Goal: Task Accomplishment & Management: Complete application form

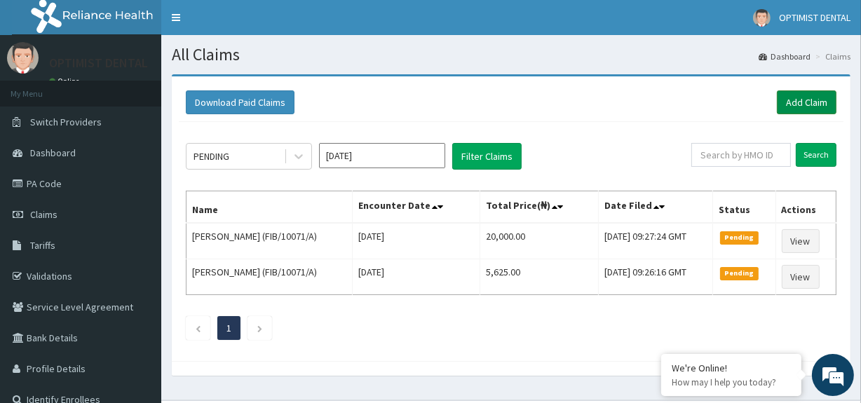
click at [810, 95] on link "Add Claim" at bounding box center [807, 102] width 60 height 24
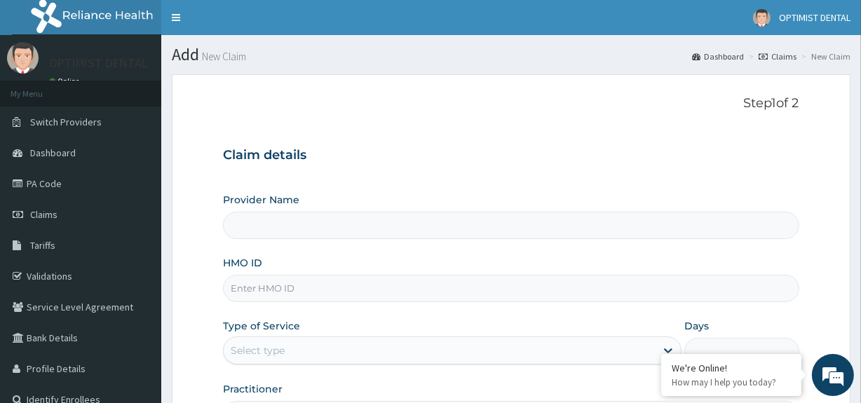
type input "Optimist Dental Clinic"
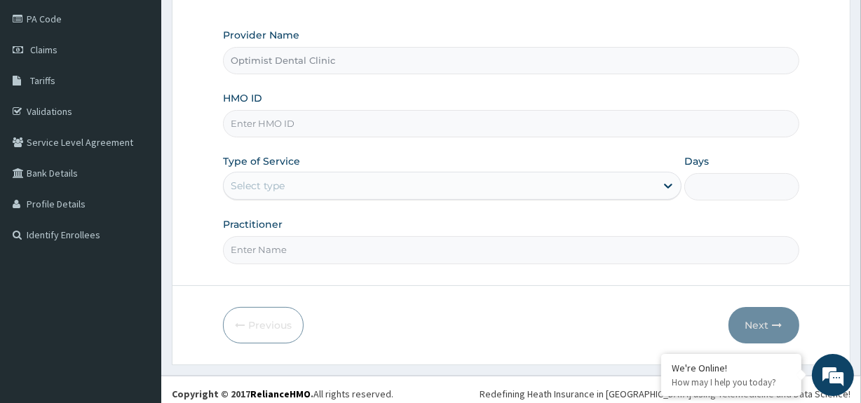
scroll to position [171, 0]
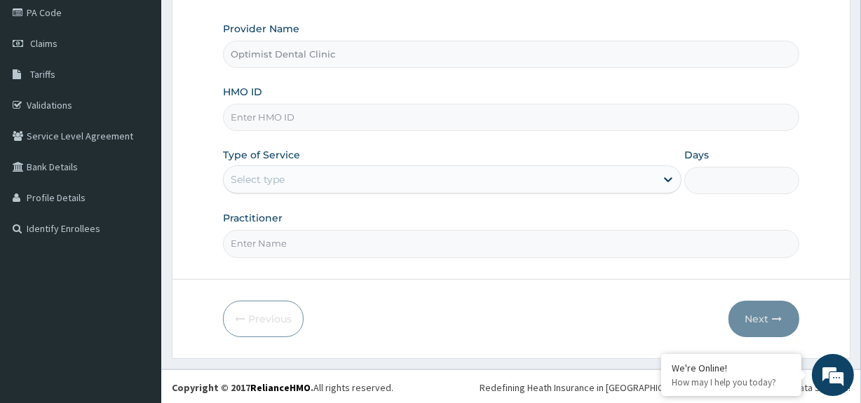
click at [351, 102] on div "HMO ID" at bounding box center [511, 108] width 576 height 46
click at [337, 112] on input "HMO ID" at bounding box center [511, 117] width 576 height 27
type input "FWS/1--21/A"
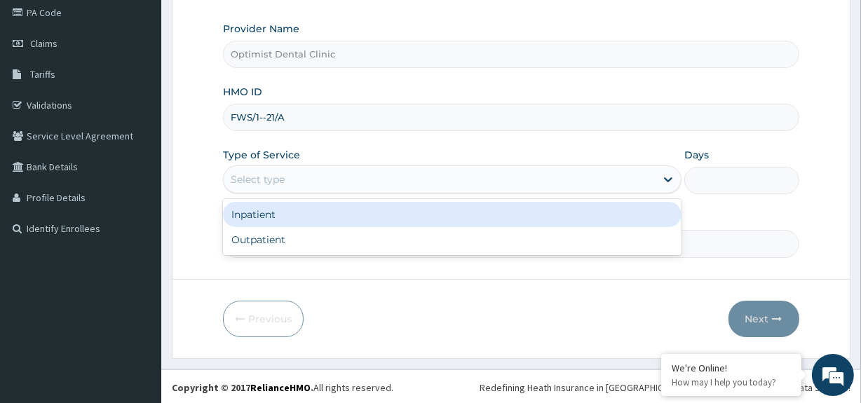
click at [315, 185] on div "Select type" at bounding box center [440, 179] width 432 height 22
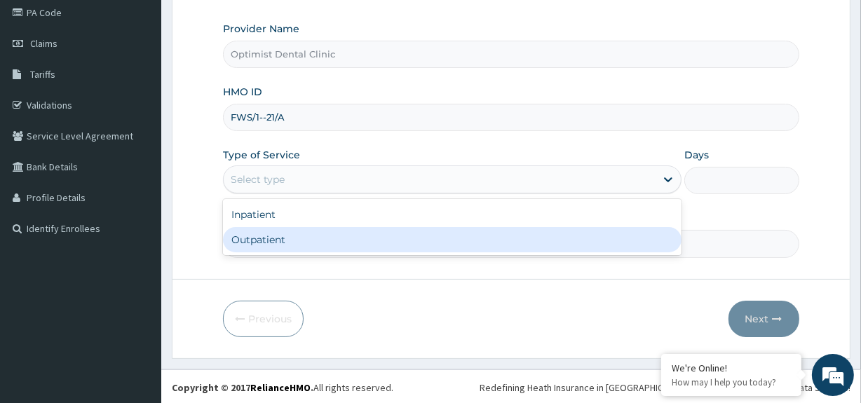
click at [288, 231] on div "Outpatient" at bounding box center [452, 239] width 459 height 25
type input "1"
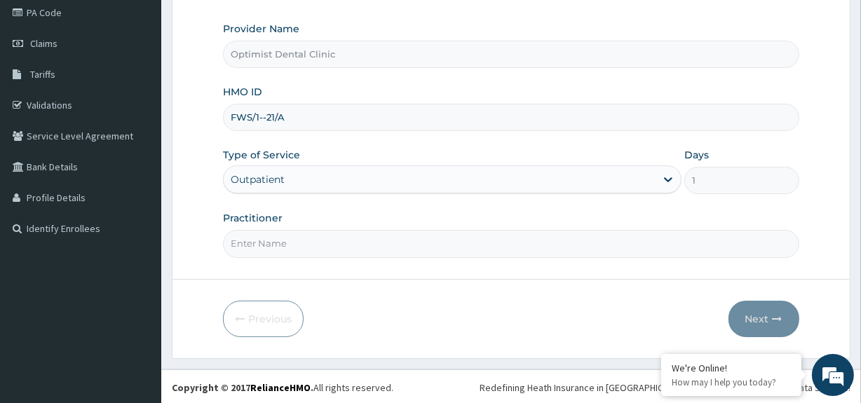
click at [279, 249] on input "Practitioner" at bounding box center [511, 243] width 576 height 27
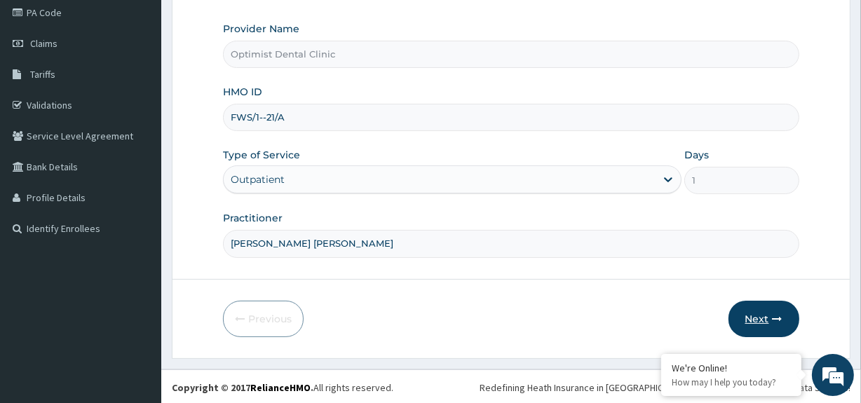
type input "DR AJANI BABATUNDE"
click at [770, 313] on button "Next" at bounding box center [764, 319] width 71 height 36
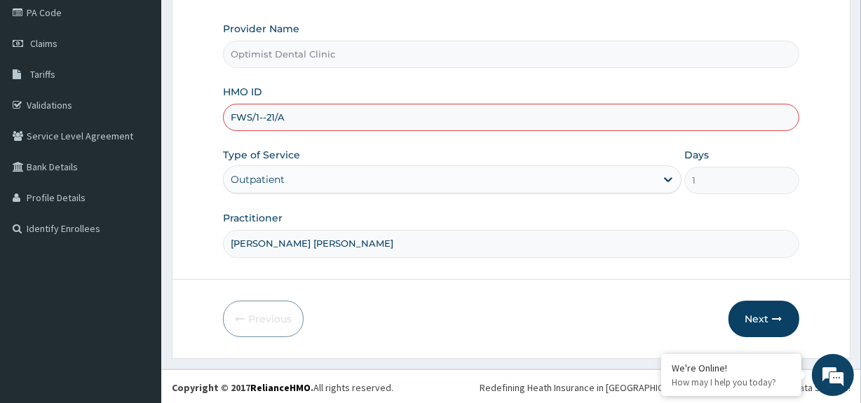
click at [323, 125] on input "FWS/1--21/A" at bounding box center [511, 117] width 576 height 27
type input "FWS/10021/A"
click at [753, 313] on button "Next" at bounding box center [764, 319] width 71 height 36
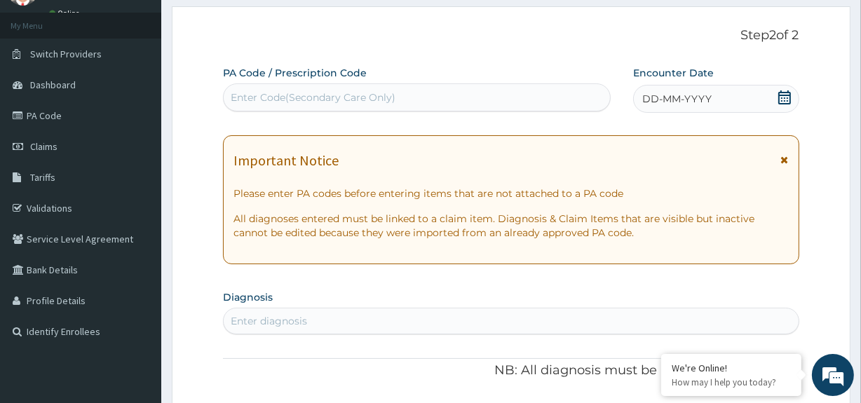
scroll to position [110, 0]
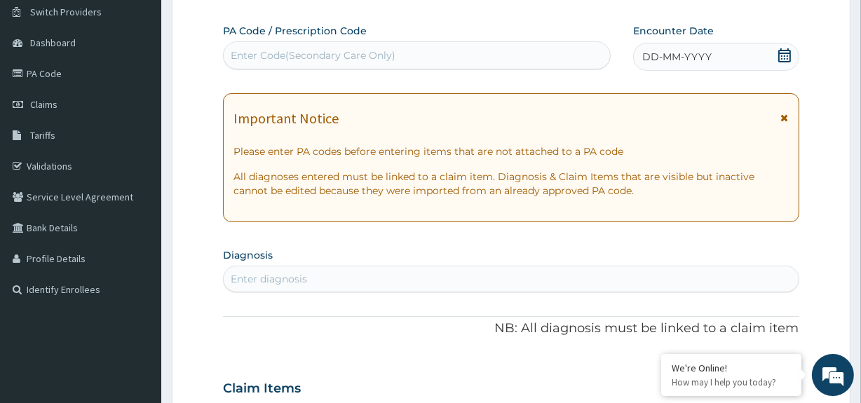
click at [753, 56] on div "DD-MM-YYYY" at bounding box center [716, 57] width 166 height 28
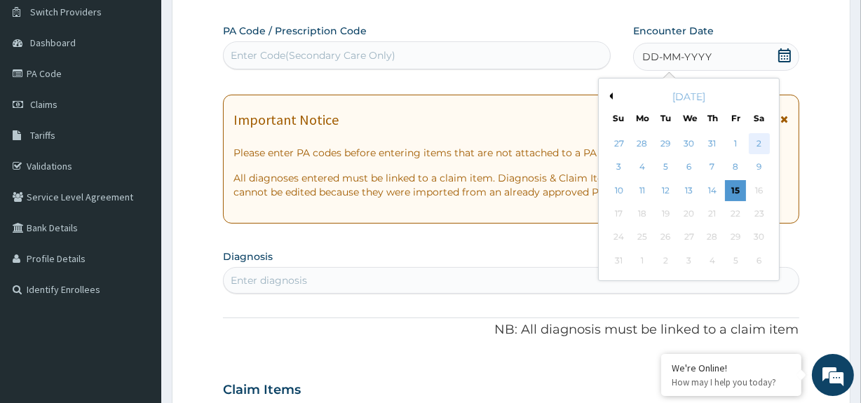
click at [758, 149] on div "2" at bounding box center [758, 143] width 21 height 21
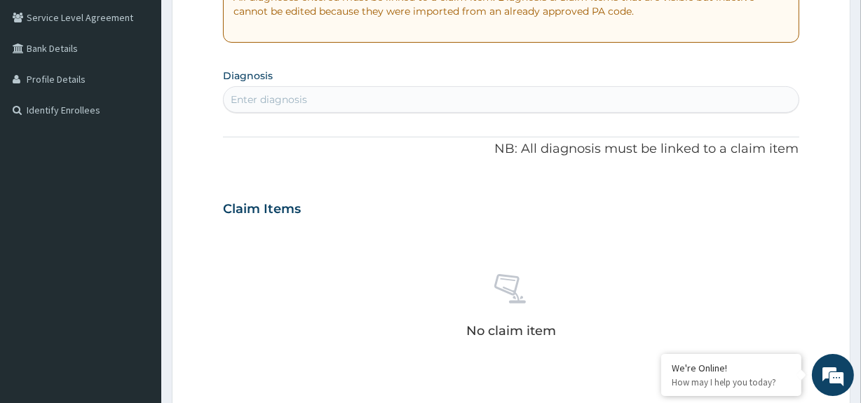
scroll to position [290, 0]
click at [391, 96] on div "Enter diagnosis" at bounding box center [511, 99] width 575 height 22
type input "GINGIVITI"
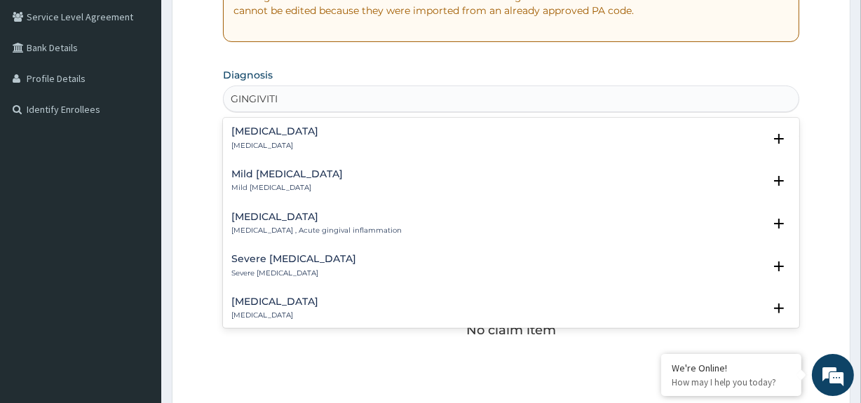
click at [274, 135] on h4 "Gingivitis" at bounding box center [274, 131] width 87 height 11
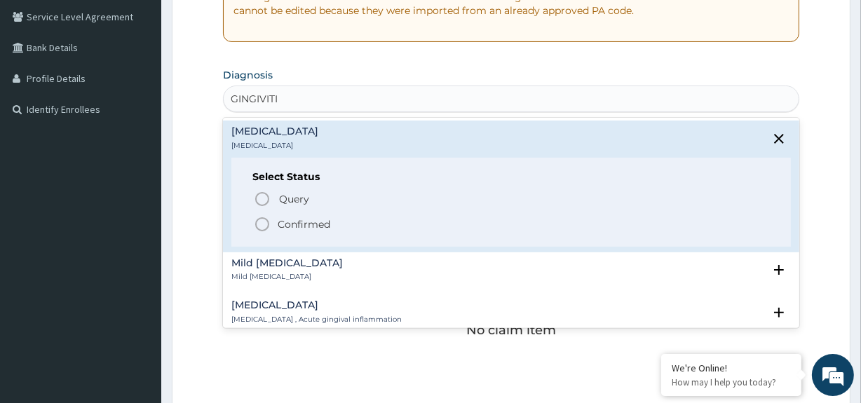
click at [263, 218] on circle "status option filled" at bounding box center [262, 224] width 13 height 13
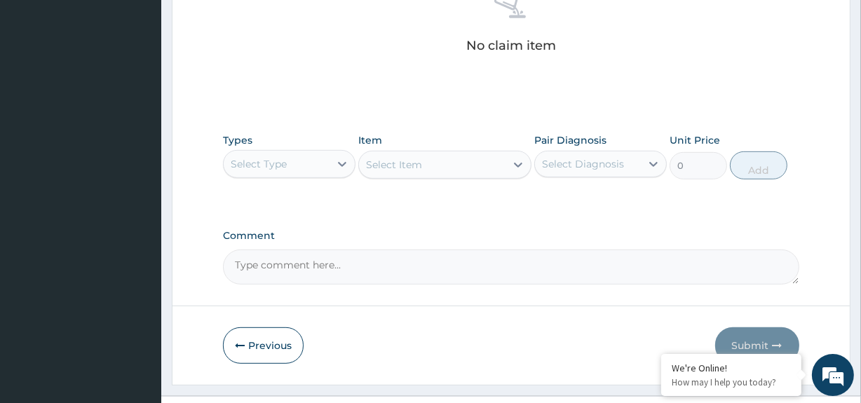
scroll to position [607, 0]
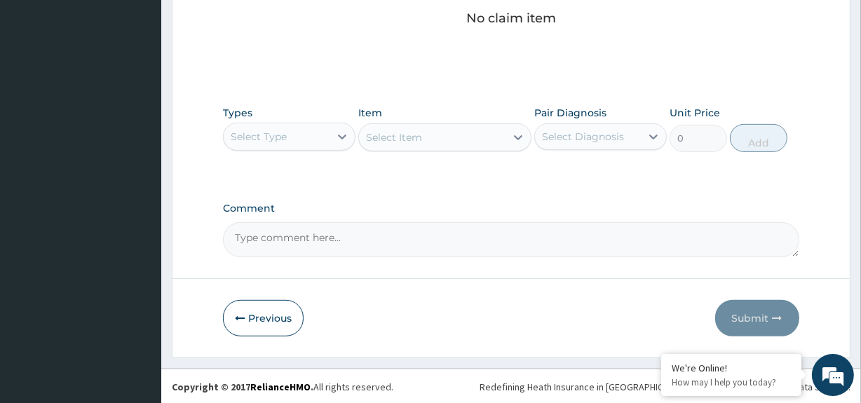
click at [314, 138] on div "Select Type" at bounding box center [277, 137] width 106 height 22
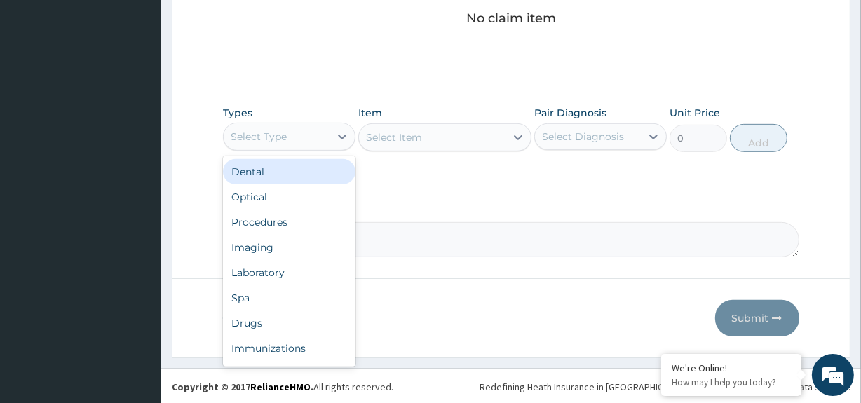
click at [280, 168] on div "Dental" at bounding box center [289, 171] width 133 height 25
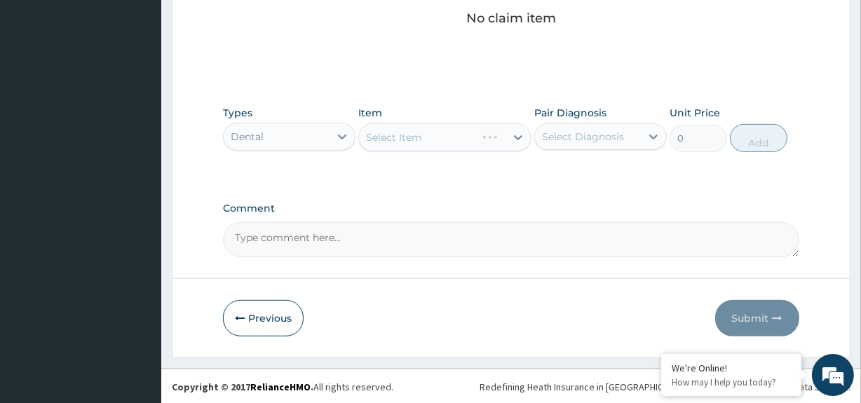
click at [442, 135] on div "Select Item" at bounding box center [444, 137] width 173 height 28
click at [442, 135] on div "Select Item" at bounding box center [432, 137] width 146 height 22
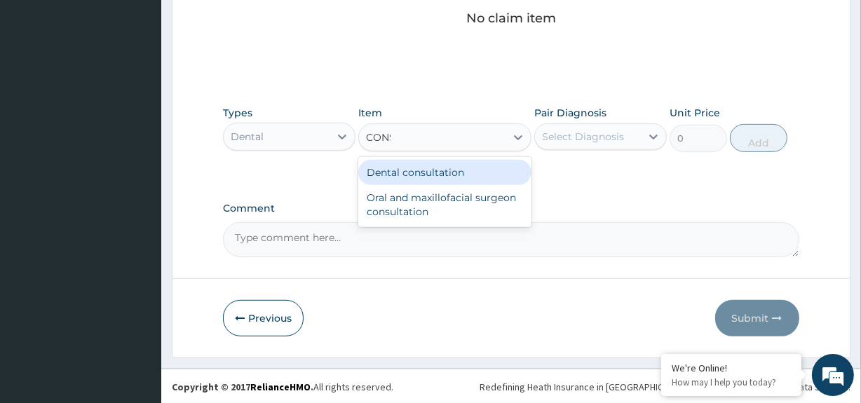
type input "CONSU"
click at [425, 177] on div "Dental consultation" at bounding box center [444, 172] width 173 height 25
type input "2500"
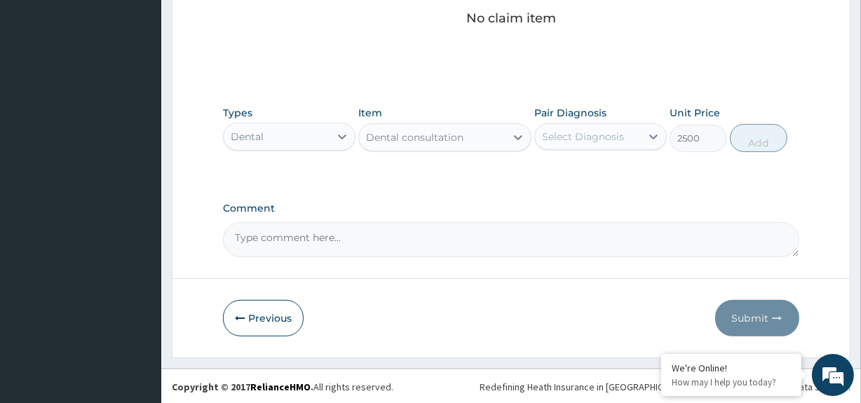
click at [640, 144] on div "Select Diagnosis" at bounding box center [588, 137] width 106 height 22
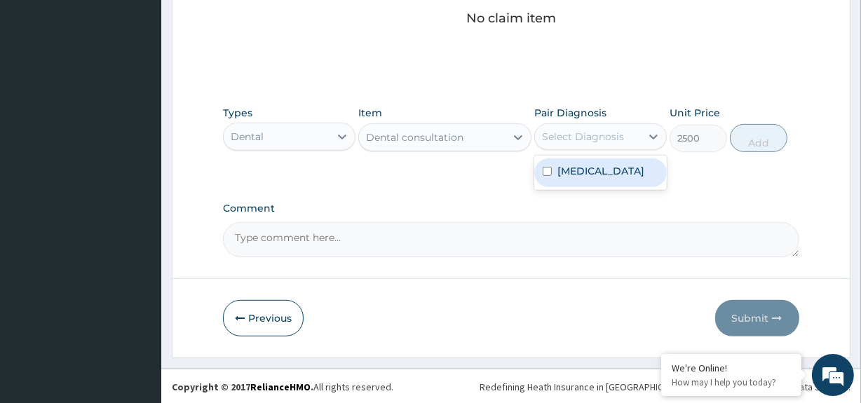
click at [550, 168] on input "checkbox" at bounding box center [547, 171] width 9 height 9
checkbox input "true"
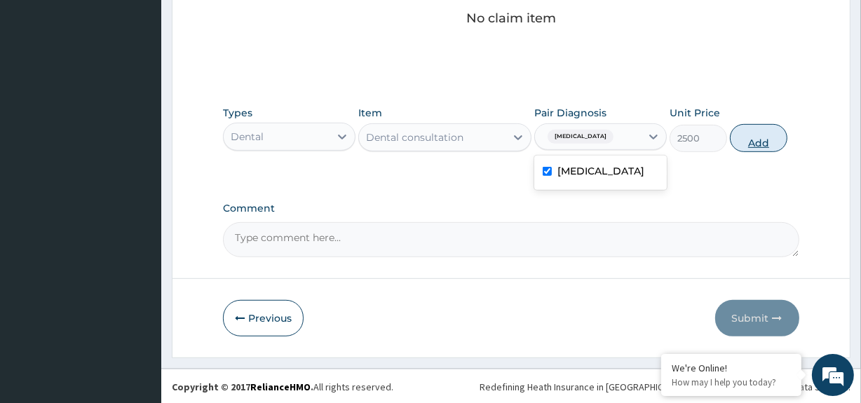
click at [741, 128] on button "Add" at bounding box center [759, 138] width 58 height 28
type input "0"
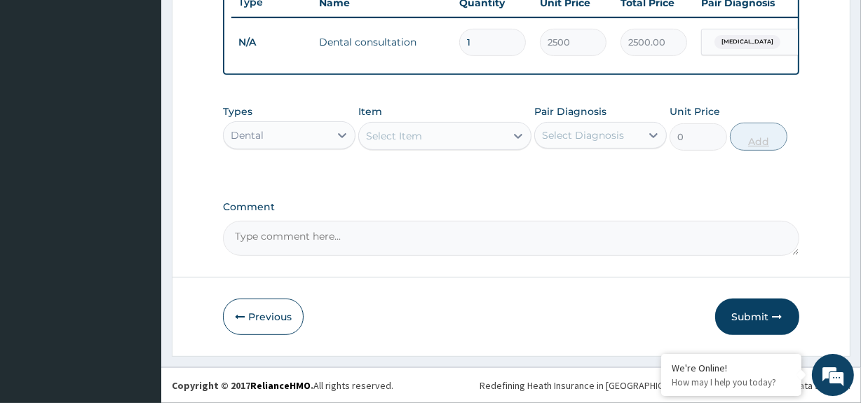
scroll to position [549, 0]
click at [753, 315] on button "Submit" at bounding box center [757, 317] width 84 height 36
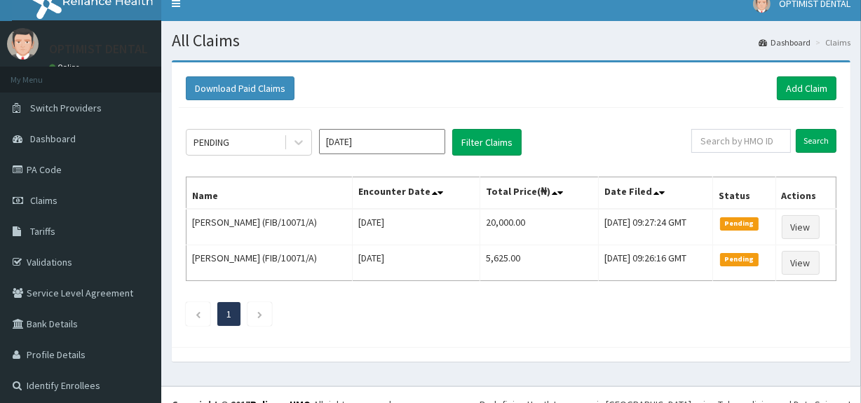
scroll to position [32, 0]
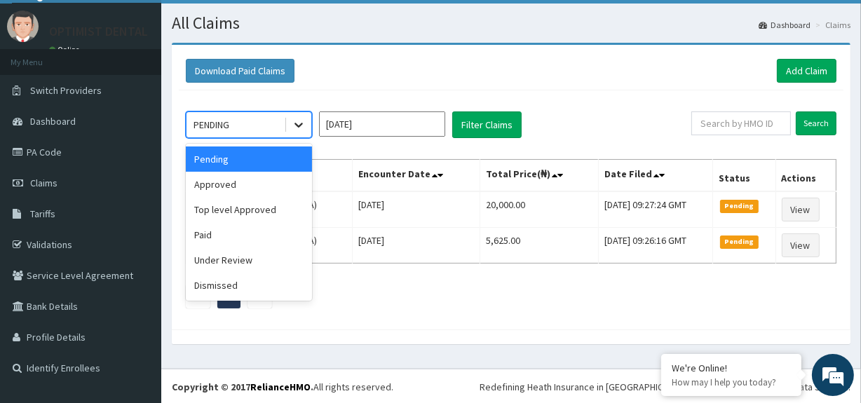
click at [303, 122] on icon at bounding box center [299, 125] width 14 height 14
click at [255, 182] on div "Approved" at bounding box center [249, 184] width 126 height 25
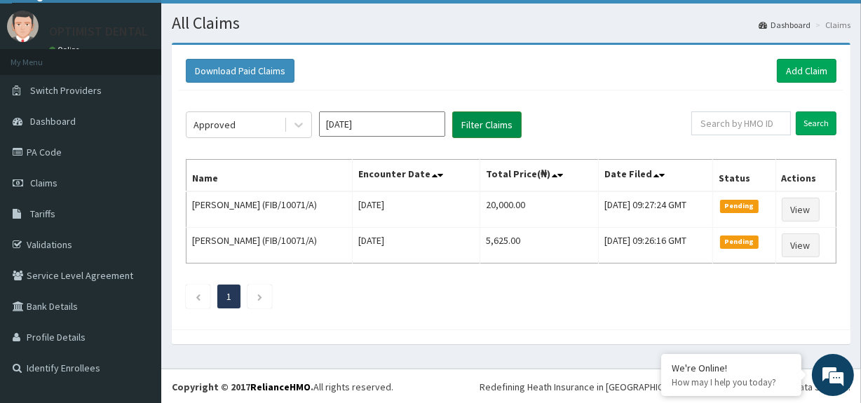
click at [483, 129] on button "Filter Claims" at bounding box center [486, 125] width 69 height 27
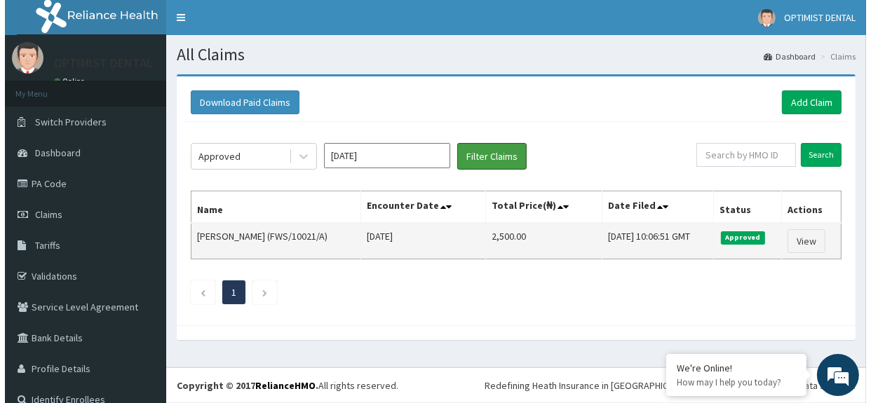
scroll to position [0, 0]
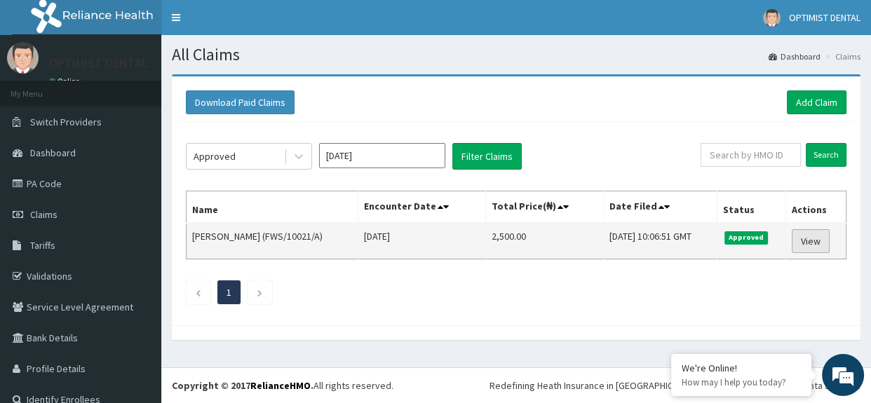
click at [797, 243] on link "View" at bounding box center [811, 241] width 38 height 24
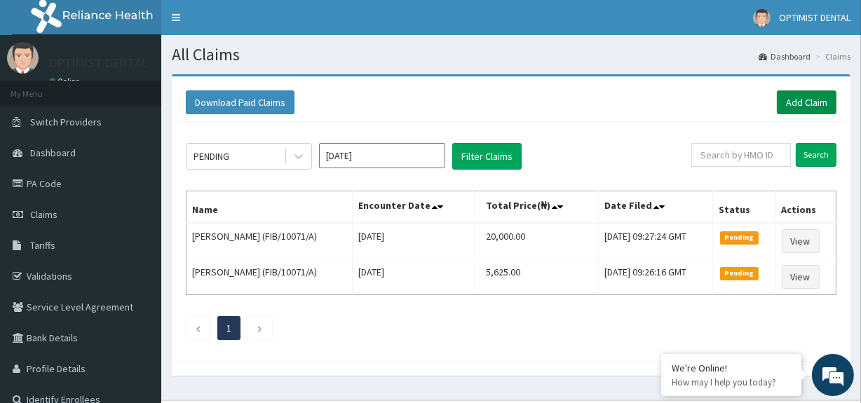
click at [798, 94] on link "Add Claim" at bounding box center [807, 102] width 60 height 24
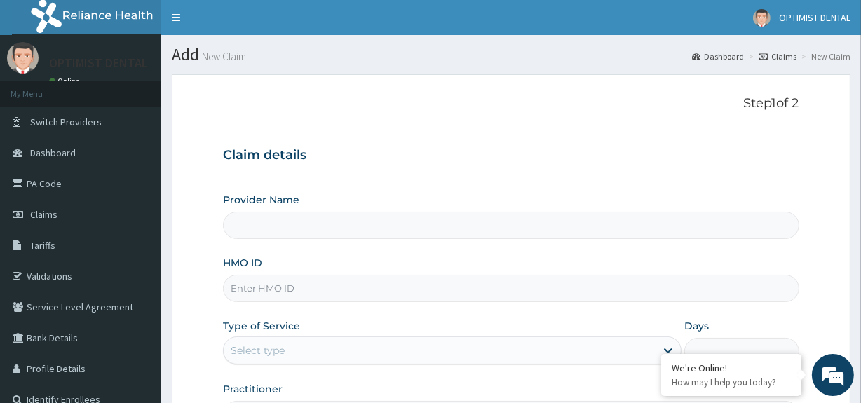
click at [276, 230] on input "Provider Name" at bounding box center [511, 225] width 576 height 27
type input "Optimist Dental Clinic"
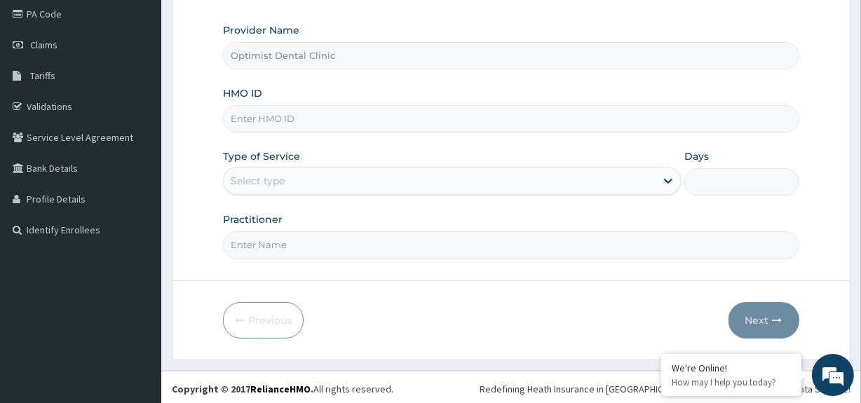
scroll to position [171, 0]
click at [301, 119] on input "HMO ID" at bounding box center [511, 117] width 576 height 27
type input "FWS/10021/A"
click at [285, 161] on div "Type of Service Select type" at bounding box center [452, 171] width 459 height 46
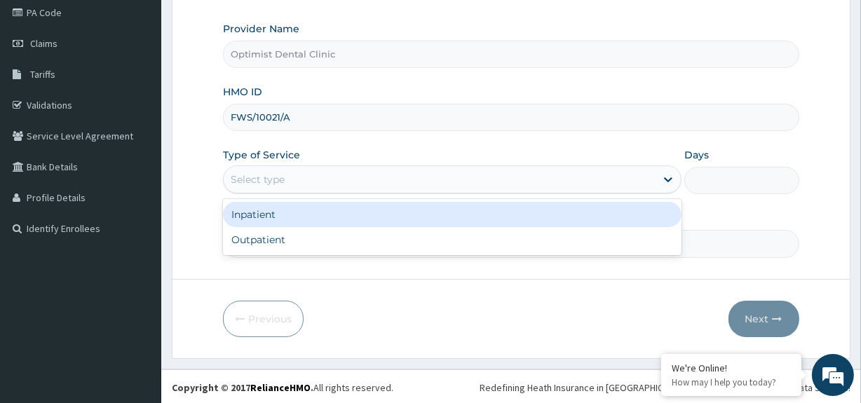
click at [279, 180] on div "Select type" at bounding box center [258, 180] width 54 height 14
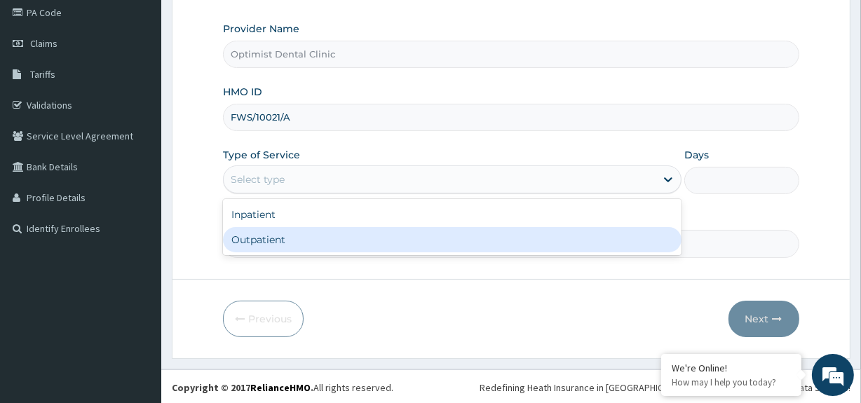
click at [260, 234] on div "Outpatient" at bounding box center [452, 239] width 459 height 25
type input "1"
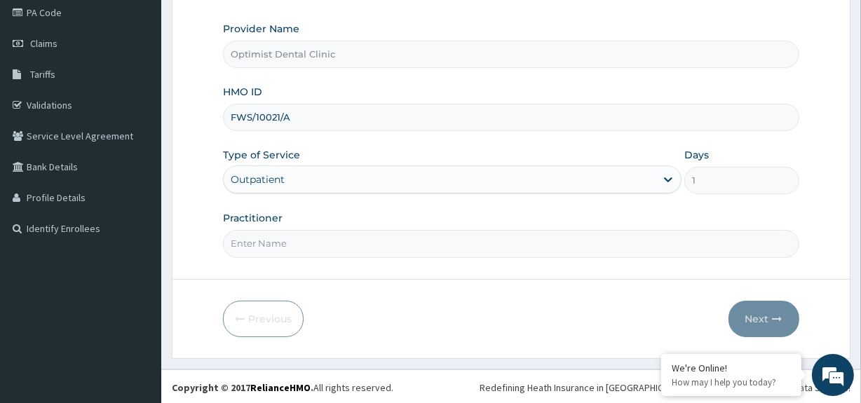
click at [264, 250] on input "Practitioner" at bounding box center [511, 243] width 576 height 27
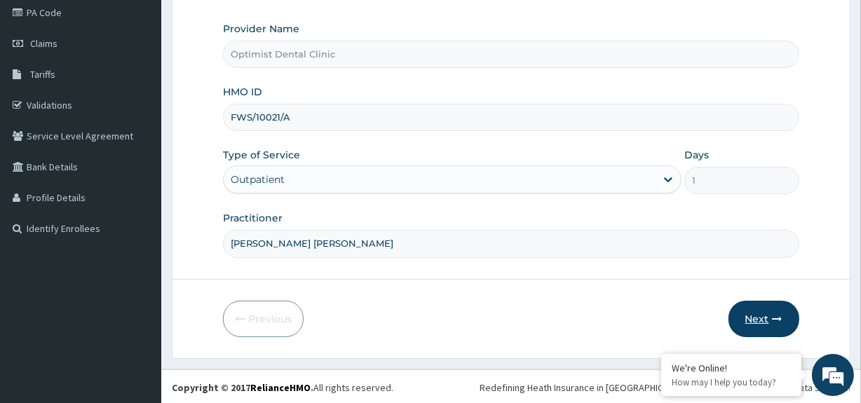
type input "DR AJANI BABATUNDE"
click at [747, 308] on button "Next" at bounding box center [764, 319] width 71 height 36
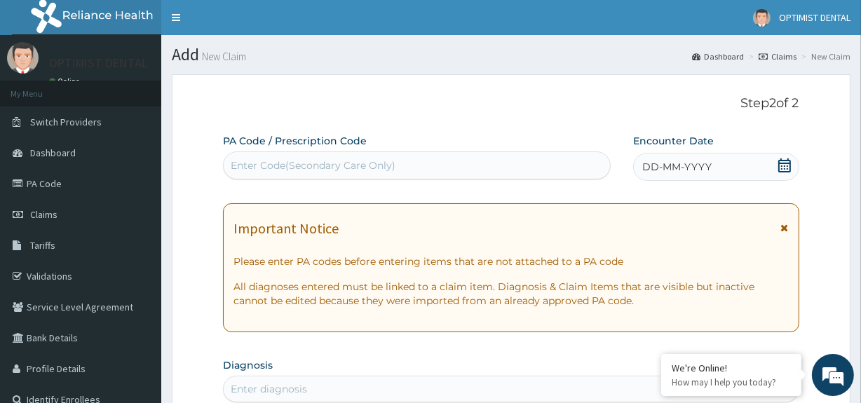
click at [784, 163] on icon at bounding box center [785, 166] width 14 height 14
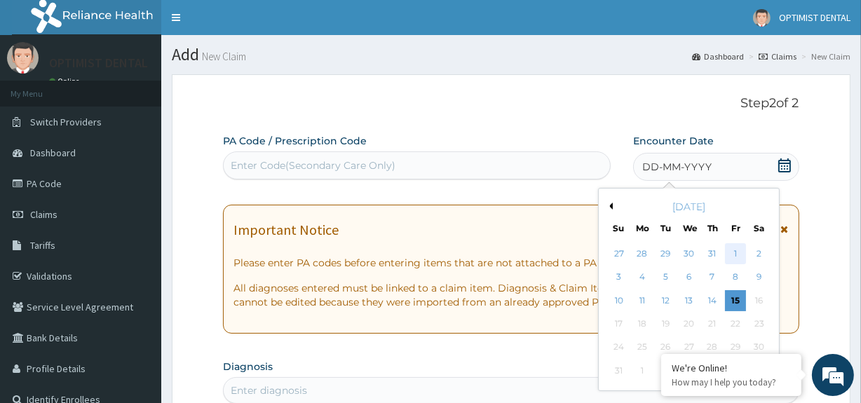
click at [733, 253] on div "1" at bounding box center [735, 253] width 21 height 21
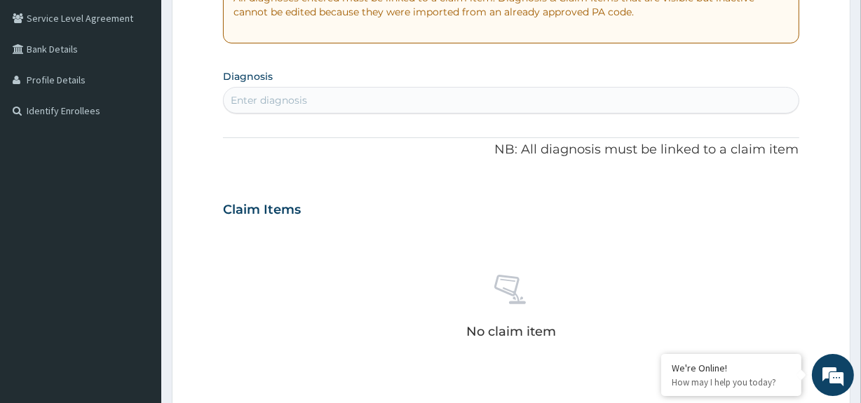
scroll to position [288, 0]
click at [330, 101] on div "Enter diagnosis" at bounding box center [511, 101] width 575 height 22
type input "GINGIVITI"
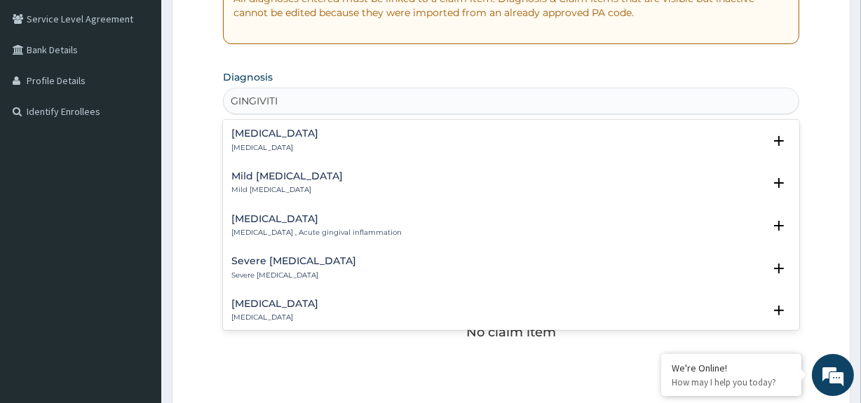
click at [271, 135] on h4 "Gingivitis" at bounding box center [274, 133] width 87 height 11
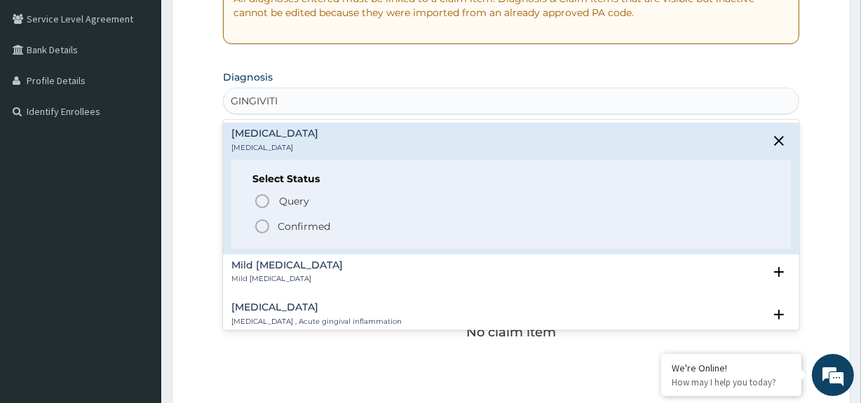
click at [261, 229] on icon "status option filled" at bounding box center [262, 226] width 17 height 17
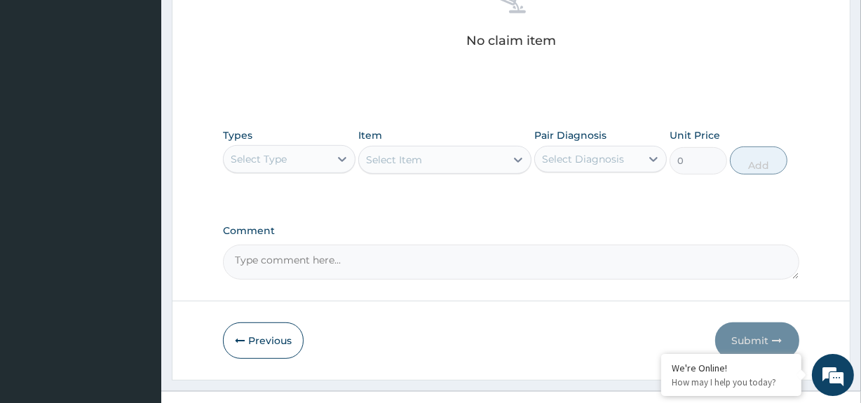
scroll to position [603, 0]
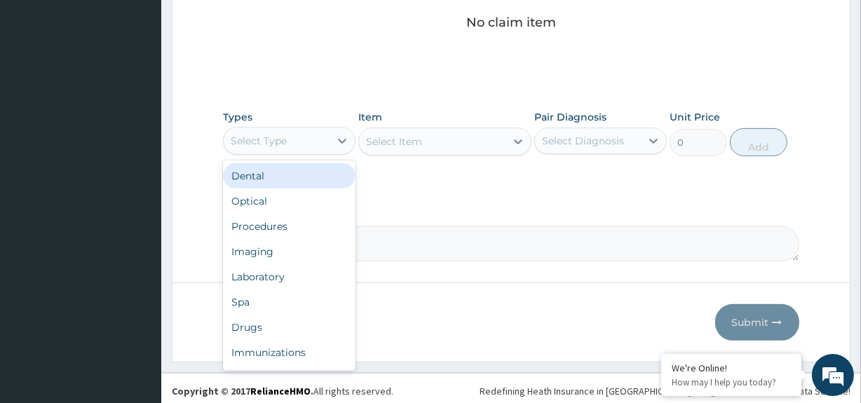
drag, startPoint x: 327, startPoint y: 139, endPoint x: 288, endPoint y: 174, distance: 52.1
click at [288, 155] on div "option Dental focused, 1 of 10. 10 results available. Use Up and Down to choose…" at bounding box center [289, 141] width 133 height 28
click at [288, 175] on div "Dental" at bounding box center [289, 175] width 133 height 25
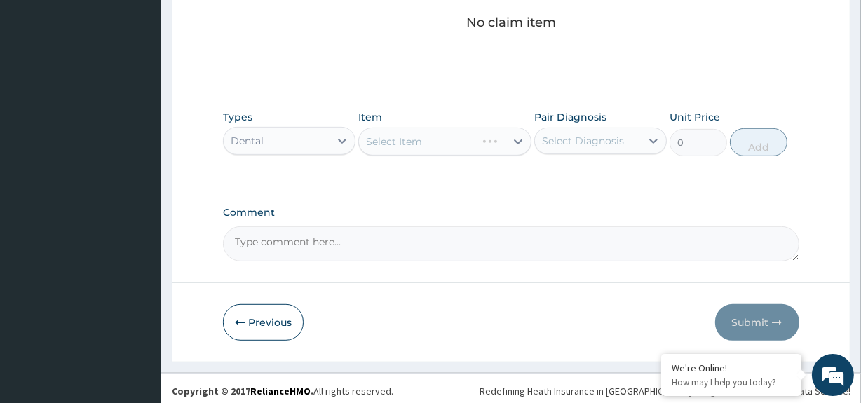
click at [464, 134] on div "Select Item" at bounding box center [444, 142] width 173 height 28
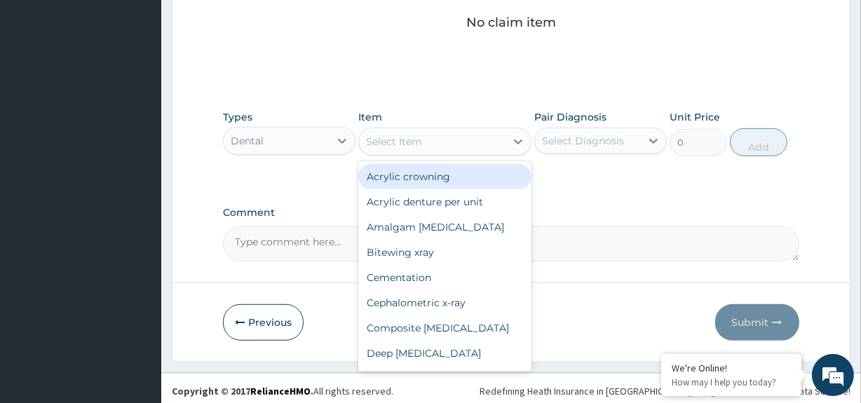
click at [464, 134] on div "Select Item" at bounding box center [432, 141] width 146 height 22
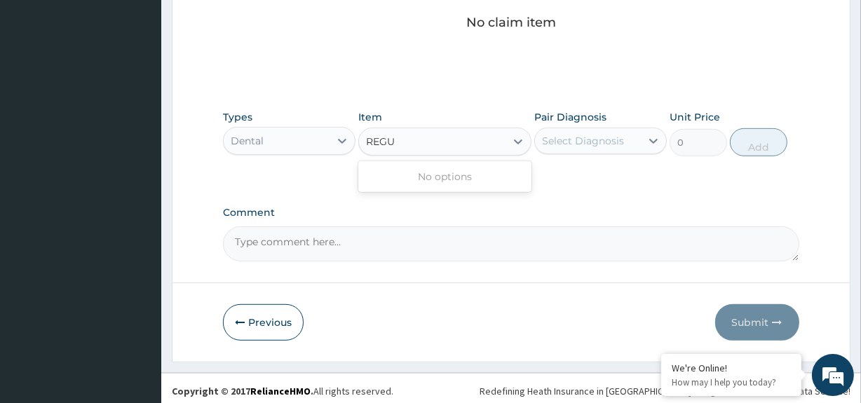
type input "REG"
click at [445, 182] on div "Dental registration" at bounding box center [444, 176] width 173 height 25
type input "1250"
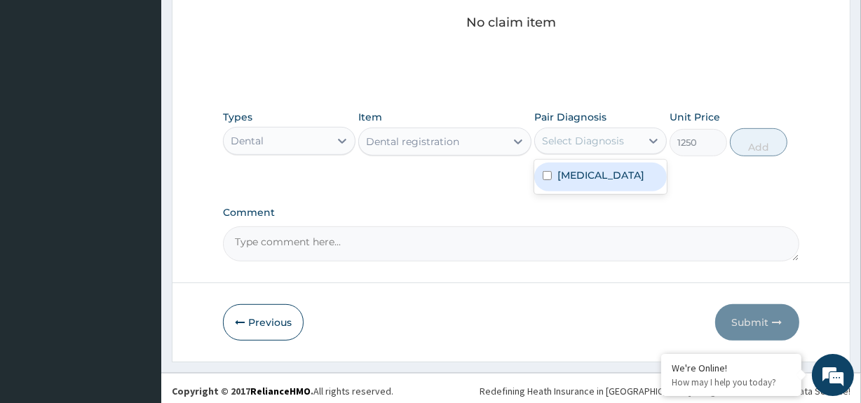
click at [579, 145] on div "Select Diagnosis" at bounding box center [583, 141] width 82 height 14
click at [546, 175] on input "checkbox" at bounding box center [547, 175] width 9 height 9
checkbox input "true"
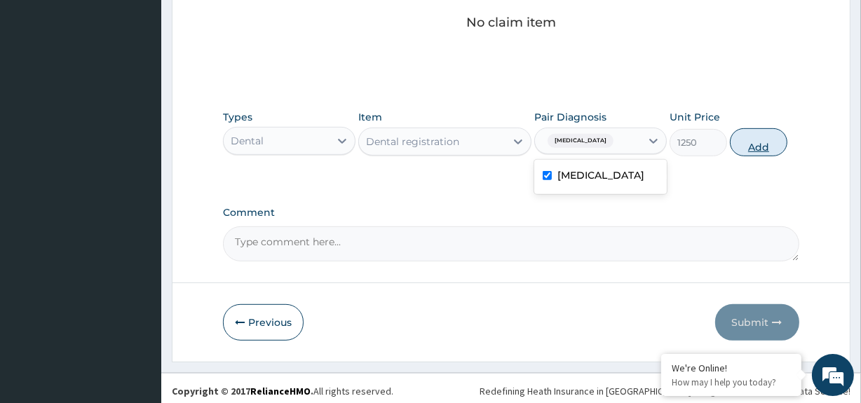
click at [751, 135] on button "Add" at bounding box center [759, 142] width 58 height 28
type input "0"
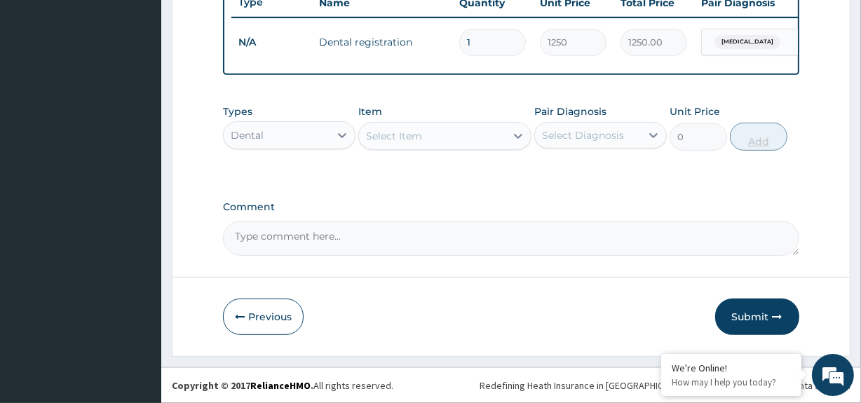
scroll to position [549, 0]
click at [751, 311] on button "Submit" at bounding box center [757, 317] width 84 height 36
